Goal: Task Accomplishment & Management: Manage account settings

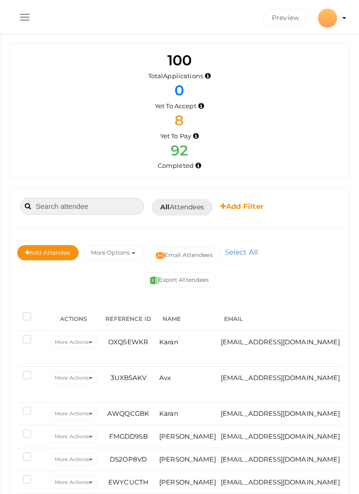
click at [94, 210] on input at bounding box center [82, 206] width 124 height 17
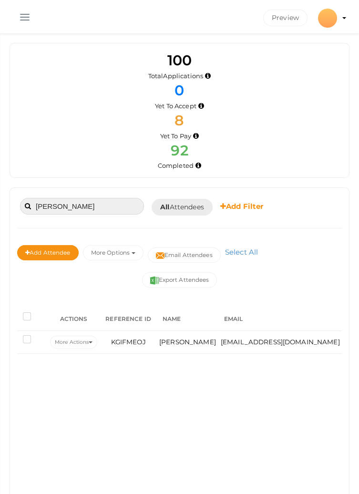
click at [92, 210] on input "[PERSON_NAME]" at bounding box center [82, 206] width 124 height 17
type input "A"
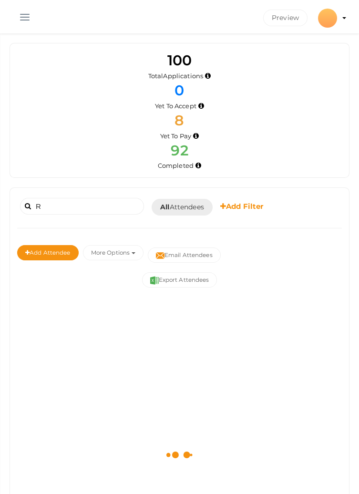
click at [353, 290] on div "100 Total Applications 0 Total Tickets Sold 8 Yet To Pay 0 Yet To Accept 8 Yet …" at bounding box center [179, 315] width 359 height 631
click at [66, 203] on input "R" at bounding box center [82, 206] width 124 height 17
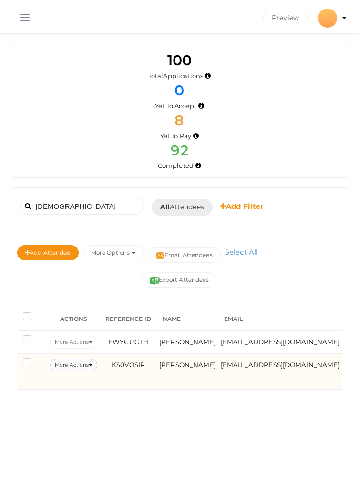
click at [87, 363] on button "More Actions" at bounding box center [73, 365] width 47 height 13
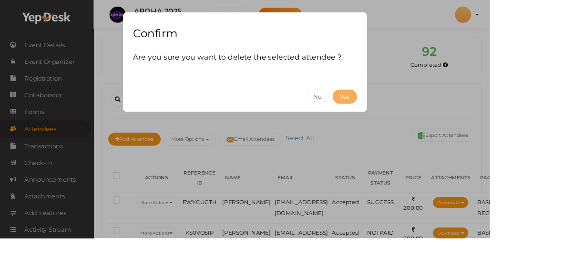
click at [359, 115] on button "Yes" at bounding box center [404, 113] width 28 height 17
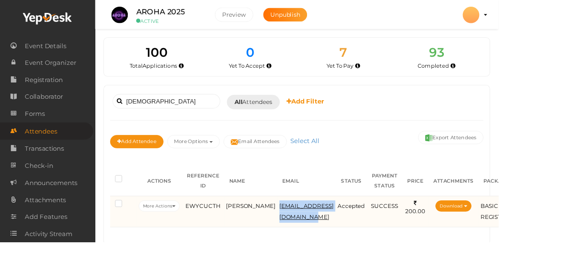
copy span "[EMAIL_ADDRESS][DOMAIN_NAME]"
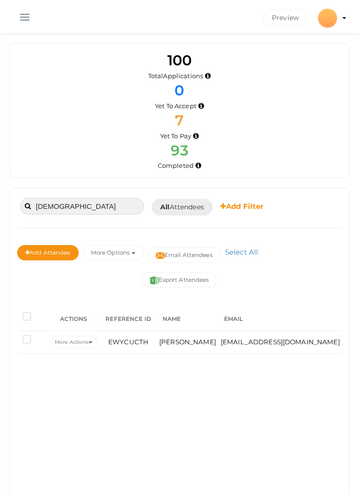
click at [91, 203] on input "[DEMOGRAPHIC_DATA]" at bounding box center [82, 206] width 124 height 17
type input "R"
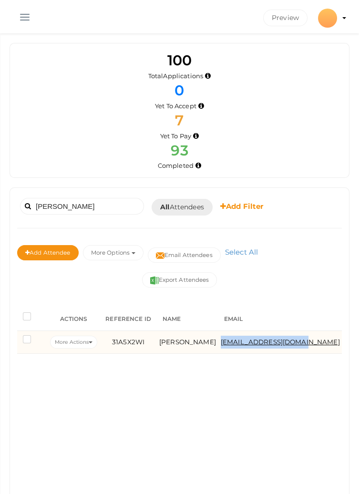
copy span "[EMAIL_ADDRESS][DOMAIN_NAME]"
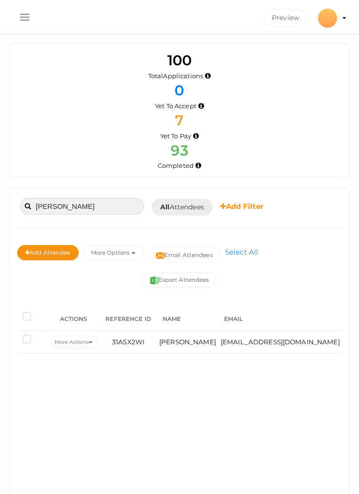
click at [79, 204] on input "[PERSON_NAME]" at bounding box center [82, 206] width 124 height 17
type input "T"
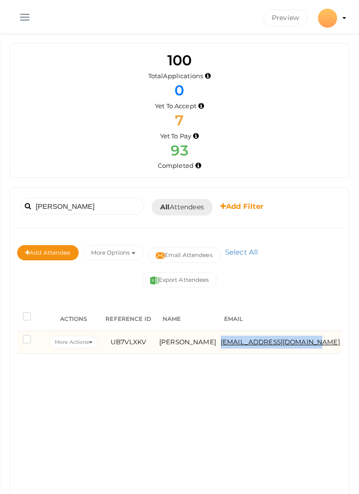
copy span "[EMAIL_ADDRESS][DOMAIN_NAME]"
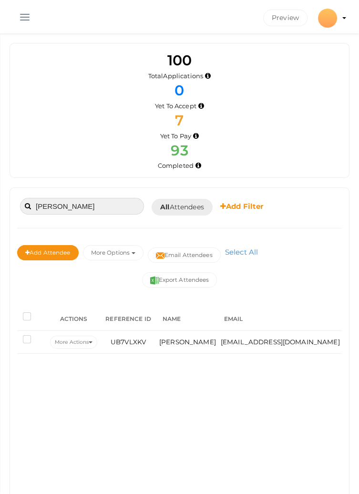
click at [89, 203] on input "[PERSON_NAME]" at bounding box center [82, 206] width 124 height 17
type input "S"
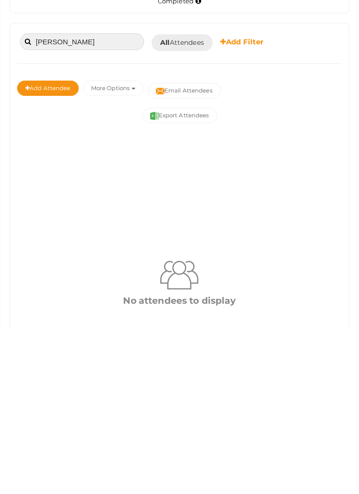
click at [43, 207] on input "[PERSON_NAME]" at bounding box center [82, 206] width 124 height 17
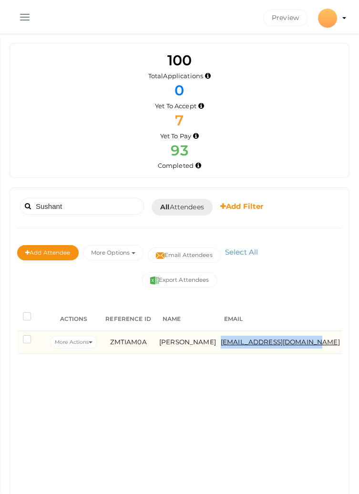
copy span "[EMAIL_ADDRESS][DOMAIN_NAME]"
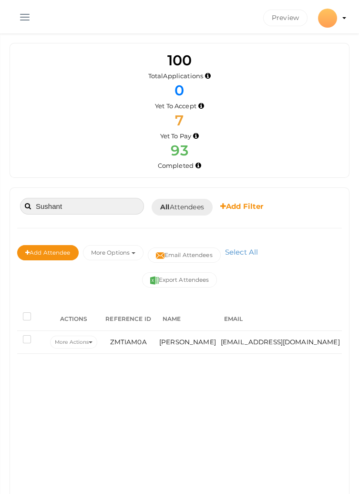
click at [107, 206] on input "Sushant" at bounding box center [82, 206] width 124 height 17
type input "S"
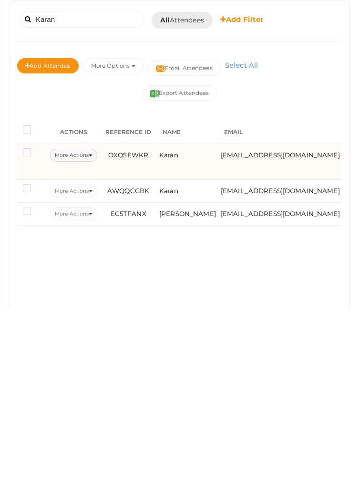
click at [85, 340] on button "More Actions" at bounding box center [73, 342] width 47 height 13
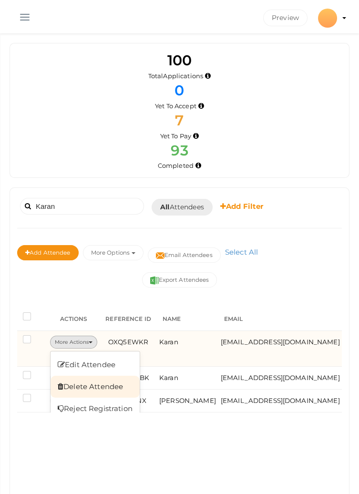
click at [103, 385] on link "Delete Attendee" at bounding box center [95, 387] width 89 height 22
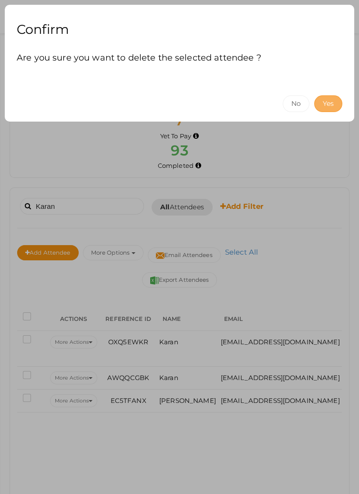
click at [332, 100] on button "Yes" at bounding box center [328, 103] width 28 height 17
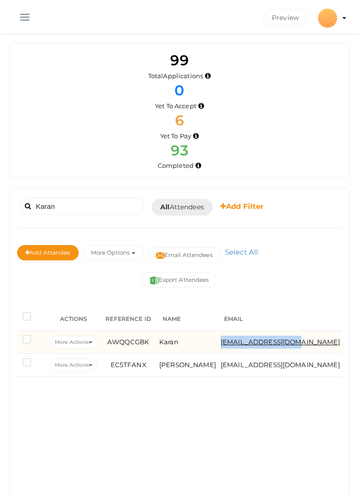
copy span "[EMAIL_ADDRESS][DOMAIN_NAME]"
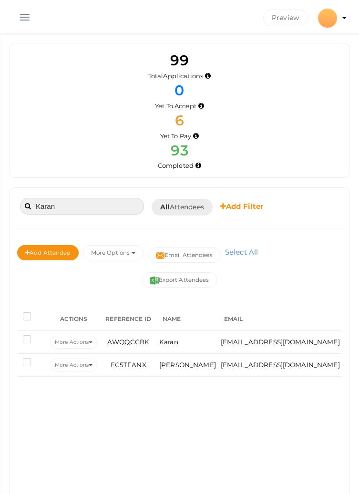
click at [109, 206] on input "Karan" at bounding box center [82, 206] width 124 height 17
type input "K"
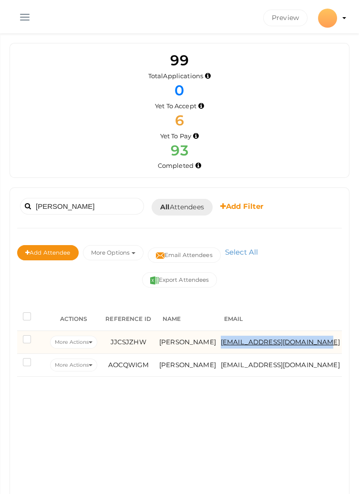
copy span "[EMAIL_ADDRESS][DOMAIN_NAME]"
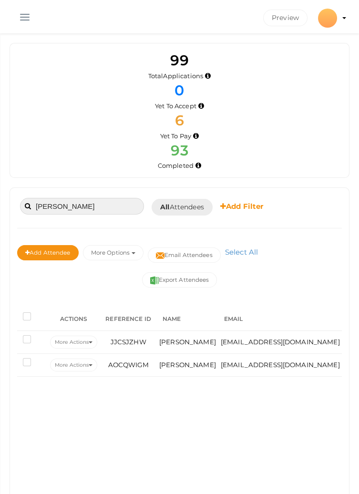
click at [107, 210] on input "[PERSON_NAME]" at bounding box center [82, 206] width 124 height 17
type input "R"
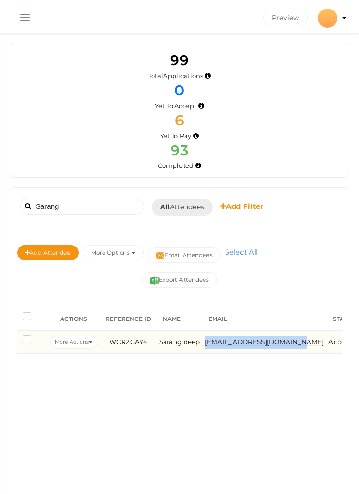
copy span "[EMAIL_ADDRESS][DOMAIN_NAME]"
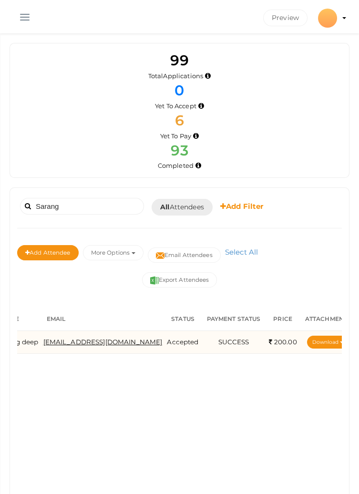
scroll to position [0, 162]
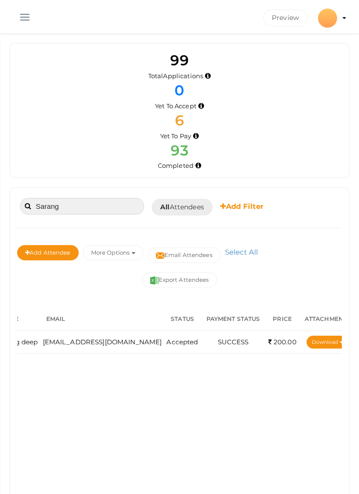
click at [99, 206] on input "Sarang" at bounding box center [82, 206] width 124 height 17
type input "S"
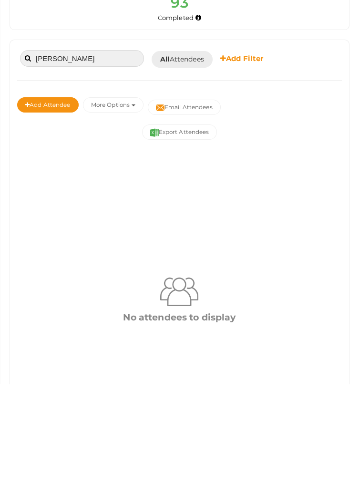
scroll to position [38, 0]
click at [42, 166] on input "[PERSON_NAME]" at bounding box center [82, 168] width 124 height 17
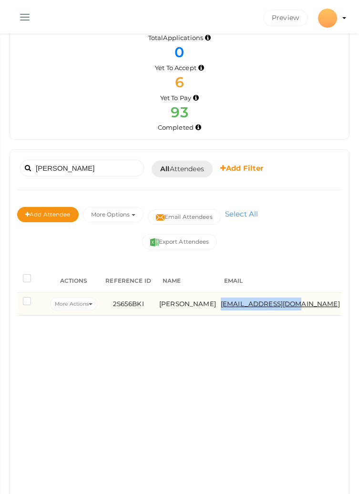
copy span "[EMAIL_ADDRESS][DOMAIN_NAME]"
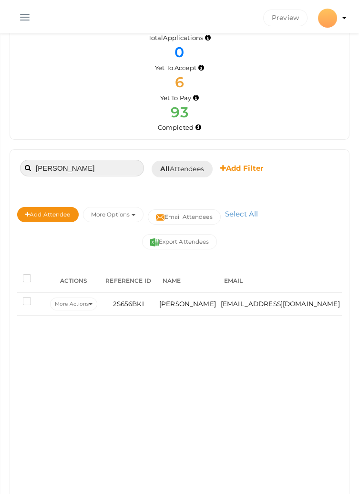
click at [102, 170] on input "[PERSON_NAME]" at bounding box center [82, 168] width 124 height 17
type input "S"
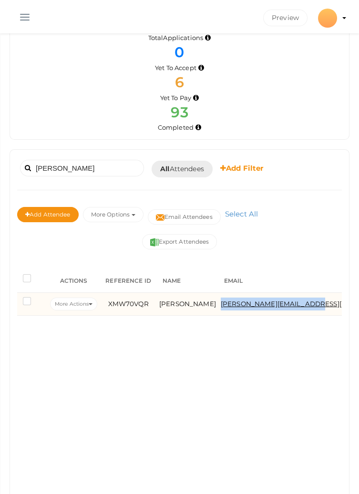
copy span "[PERSON_NAME][EMAIL_ADDRESS][DOMAIN_NAME]"
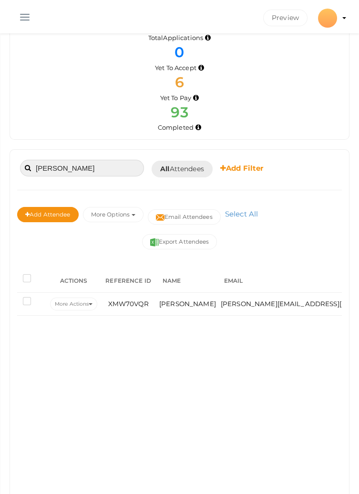
click at [98, 165] on input "[PERSON_NAME]" at bounding box center [82, 168] width 124 height 17
type input "V"
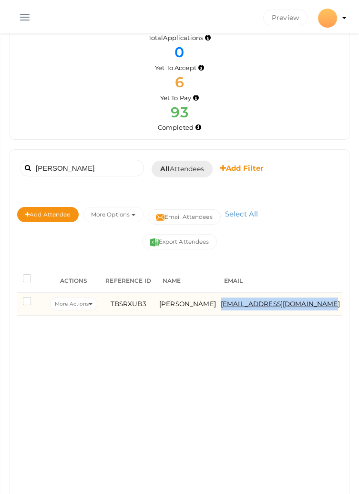
copy span "[EMAIL_ADDRESS][DOMAIN_NAME]"
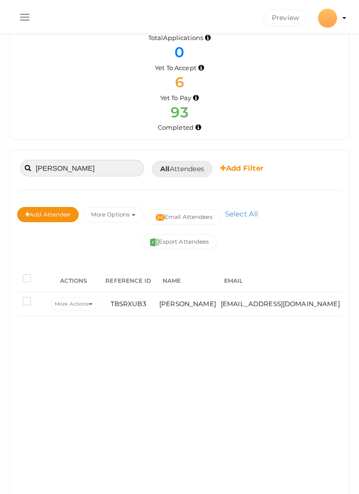
click at [113, 165] on input "[PERSON_NAME]" at bounding box center [82, 168] width 124 height 17
type input "S"
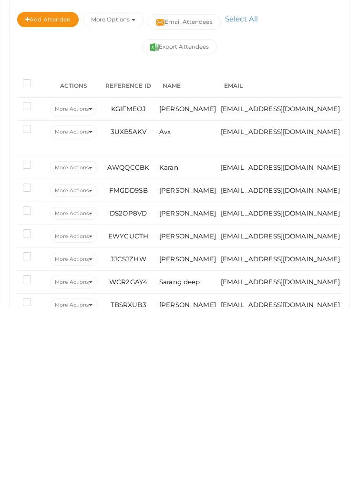
scroll to position [46, 0]
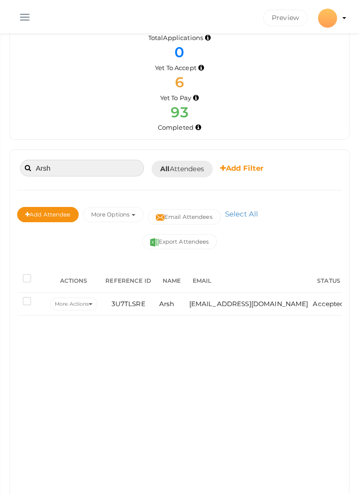
click at [93, 160] on input "Arsh" at bounding box center [82, 168] width 124 height 17
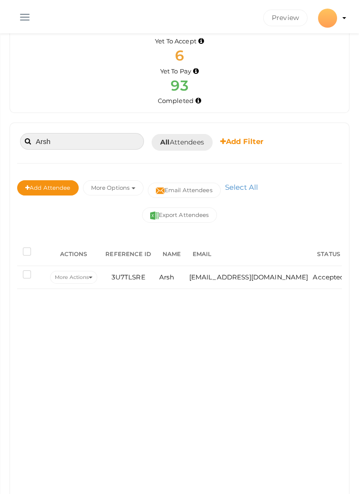
scroll to position [76, 0]
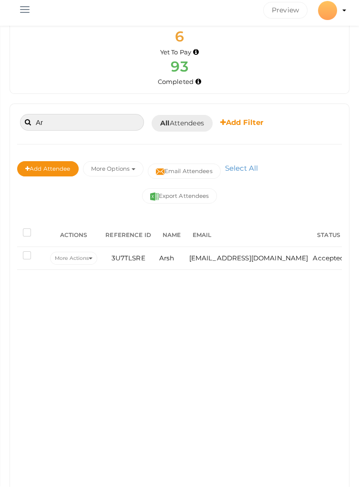
type input "A"
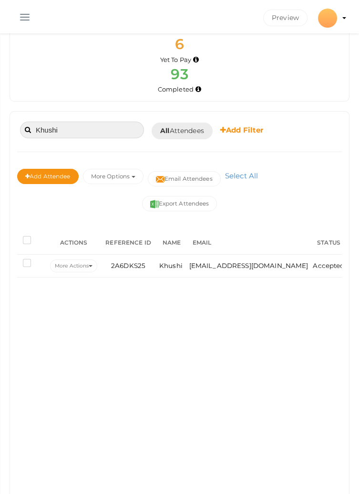
click at [89, 127] on input "Khushi" at bounding box center [82, 130] width 124 height 17
type input "K"
click at [95, 131] on input "[PERSON_NAME]" at bounding box center [82, 130] width 124 height 17
type input "S"
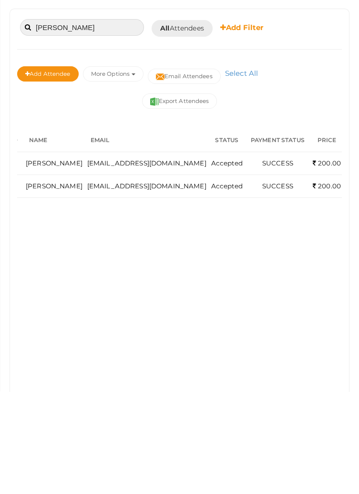
scroll to position [0, 0]
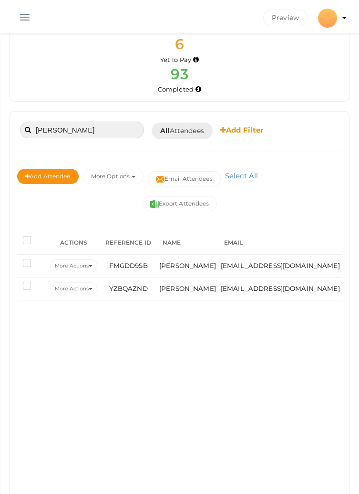
click at [89, 125] on input "[PERSON_NAME]" at bounding box center [82, 130] width 124 height 17
type input "S"
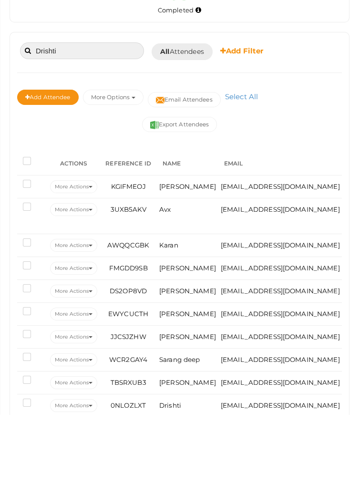
scroll to position [76, 0]
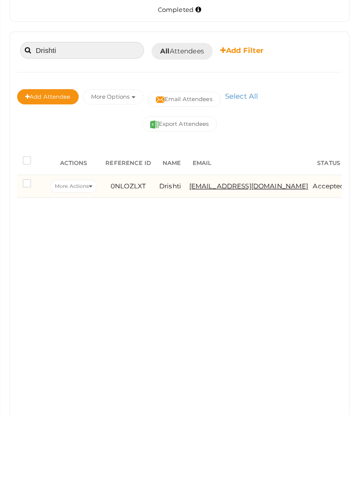
type input "Drishti"
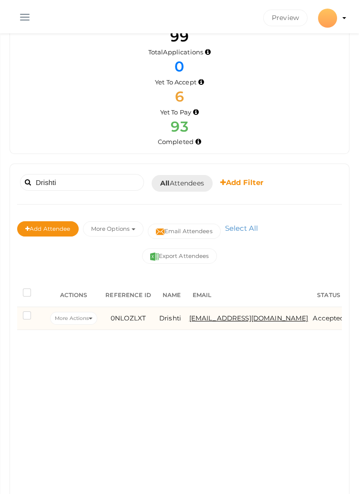
scroll to position [0, 0]
